Goal: Task Accomplishment & Management: Use online tool/utility

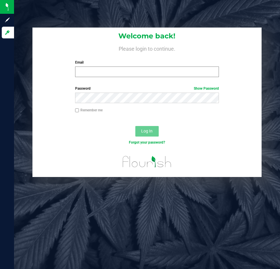
drag, startPoint x: 173, startPoint y: 78, endPoint x: 175, endPoint y: 71, distance: 6.8
click at [173, 77] on div "Welcome back! Please login to continue. Email Required Please format your email…" at bounding box center [146, 55] width 229 height 54
click at [176, 70] on input "Email" at bounding box center [147, 71] width 144 height 11
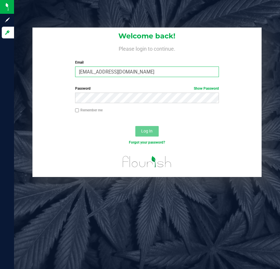
type input "[EMAIL_ADDRESS][DOMAIN_NAME]"
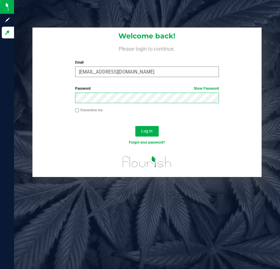
click at [136, 126] on button "Log In" at bounding box center [147, 131] width 23 height 11
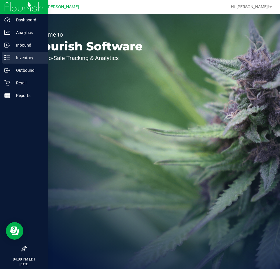
click at [11, 56] on p "Inventory" at bounding box center [27, 57] width 35 height 7
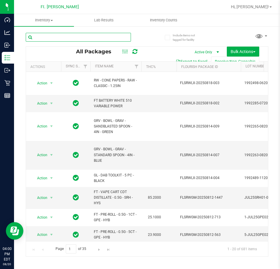
click at [76, 35] on input "text" at bounding box center [78, 37] width 105 height 9
paste input "FEB25JEL02-0227"
type input "FEB25JEL02-0227"
click at [152, 36] on div "FEB25JEL02-0227 All Packages Active Only Active Only Lab Samples Locked All Ext…" at bounding box center [147, 141] width 243 height 229
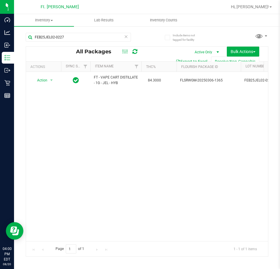
click at [63, 244] on div "Page 1 of 1 1 - 1 of 1 items" at bounding box center [147, 248] width 242 height 15
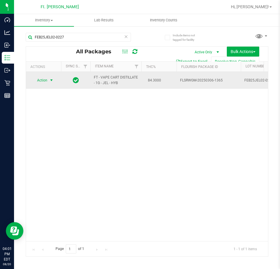
click at [47, 81] on span "Action" at bounding box center [40, 80] width 16 height 8
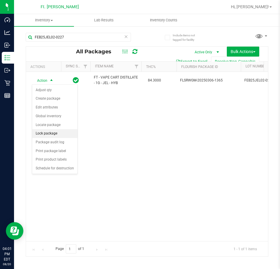
click at [51, 131] on li "Lock package" at bounding box center [54, 133] width 45 height 9
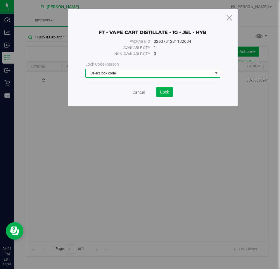
click at [162, 70] on span "Select lock code" at bounding box center [149, 73] width 127 height 8
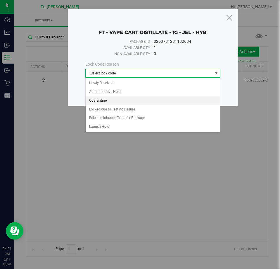
click at [142, 100] on li "Quarantine" at bounding box center [153, 100] width 135 height 9
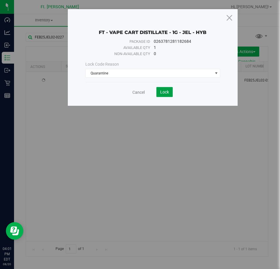
click at [167, 92] on span "Lock" at bounding box center [164, 92] width 9 height 5
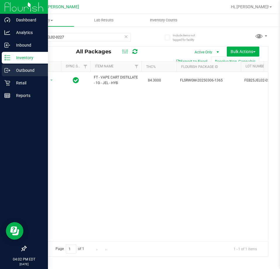
click at [33, 68] on p "Outbound" at bounding box center [27, 70] width 35 height 7
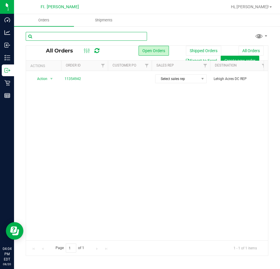
click at [122, 39] on input "text" at bounding box center [86, 36] width 121 height 9
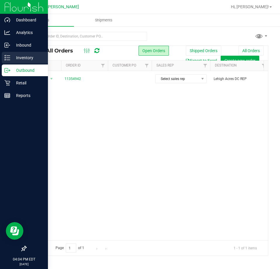
click at [9, 53] on div "Inventory" at bounding box center [25, 58] width 46 height 12
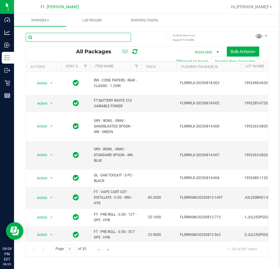
click at [88, 37] on input "text" at bounding box center [78, 37] width 105 height 9
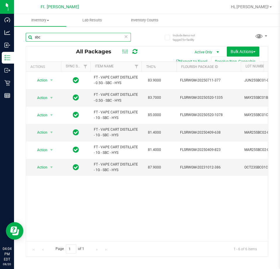
type input "sbc"
drag, startPoint x: 55, startPoint y: 242, endPoint x: 67, endPoint y: 242, distance: 12.3
click at [67, 242] on div "Page 1 of 1 1 - 6 of 6 items" at bounding box center [147, 248] width 242 height 15
click at [126, 223] on div "Action Action Adjust qty Create package Edit attributes Global inventory Locate…" at bounding box center [147, 156] width 242 height 169
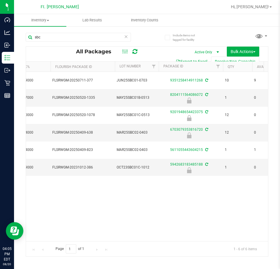
scroll to position [0, 128]
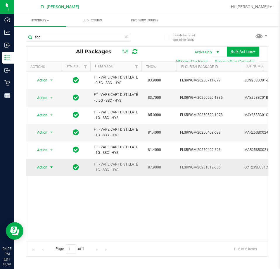
click at [45, 169] on span "Action" at bounding box center [40, 167] width 16 height 8
click at [49, 232] on li "Unlock package" at bounding box center [50, 236] width 37 height 9
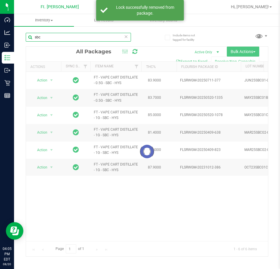
drag, startPoint x: 69, startPoint y: 37, endPoint x: 0, endPoint y: 39, distance: 69.7
click at [52, 37] on input "sbc" at bounding box center [78, 37] width 105 height 9
click at [0, 39] on html "Dashboard Analytics Inbound Inventory Outbound Retail Reports 04:05 PM EDT [DAT…" at bounding box center [140, 134] width 280 height 269
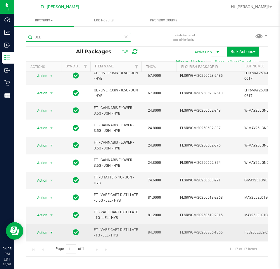
type input "JEL"
click at [47, 231] on span "Action" at bounding box center [40, 232] width 16 height 8
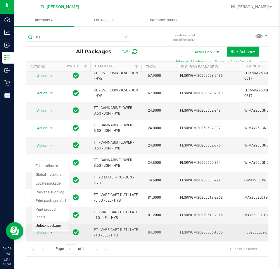
click at [58, 221] on li "Unlock package" at bounding box center [50, 225] width 37 height 9
